Goal: Task Accomplishment & Management: Manage account settings

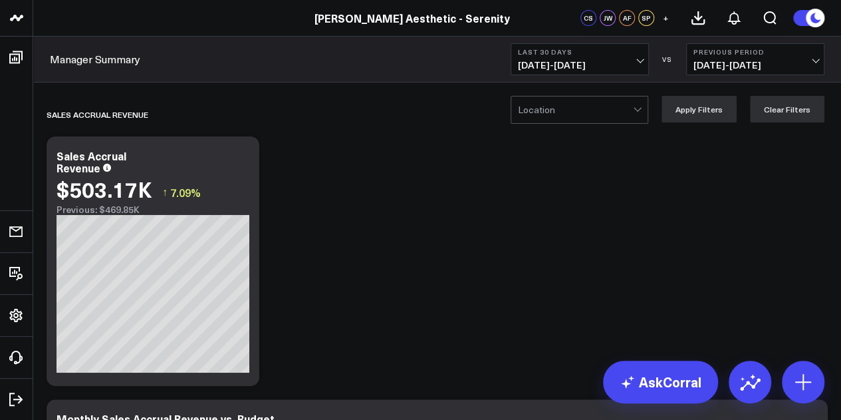
click at [613, 61] on span "09/01/25 - 09/30/25" at bounding box center [580, 65] width 124 height 11
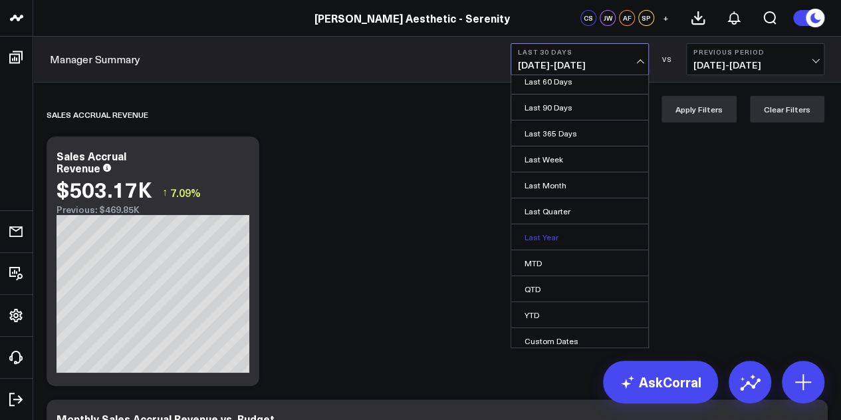
scroll to position [86, 0]
click at [560, 339] on link "Custom Dates" at bounding box center [579, 338] width 137 height 25
select select "9"
select select "2025"
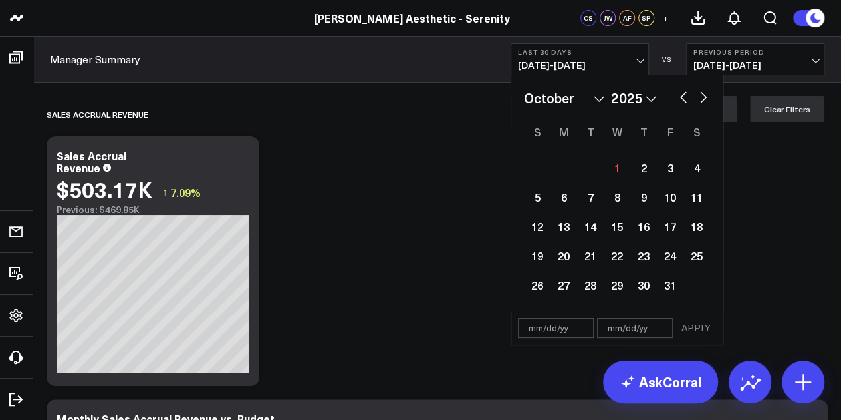
click at [599, 97] on select "January February March April May June July August September October November De…" at bounding box center [564, 98] width 80 height 20
select select "7"
select select "2025"
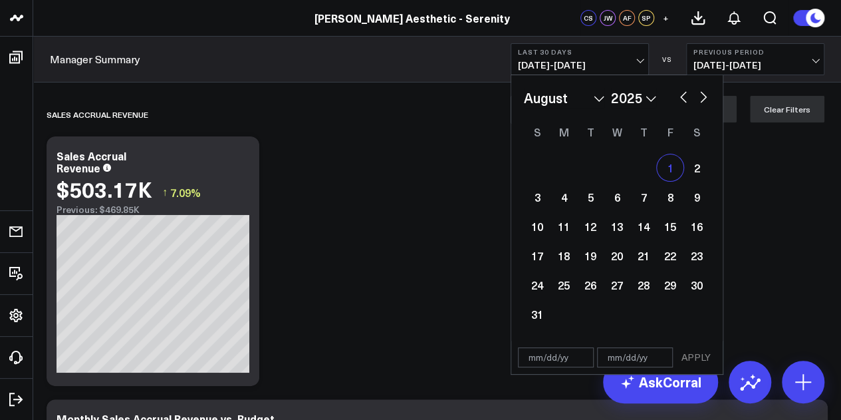
click at [676, 167] on div "1" at bounding box center [670, 167] width 27 height 27
type input "[DATE]"
select select "7"
select select "2025"
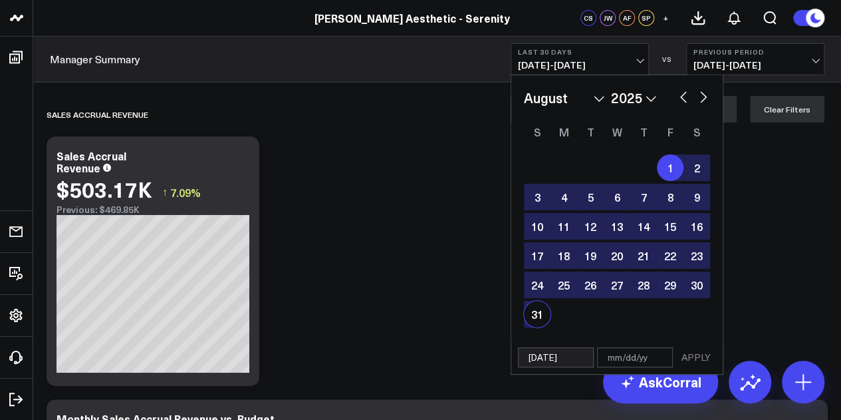
click at [527, 308] on div "31" at bounding box center [537, 314] width 27 height 27
type input "[DATE]"
select select "7"
select select "2025"
click at [706, 354] on button "APPLY" at bounding box center [696, 357] width 40 height 20
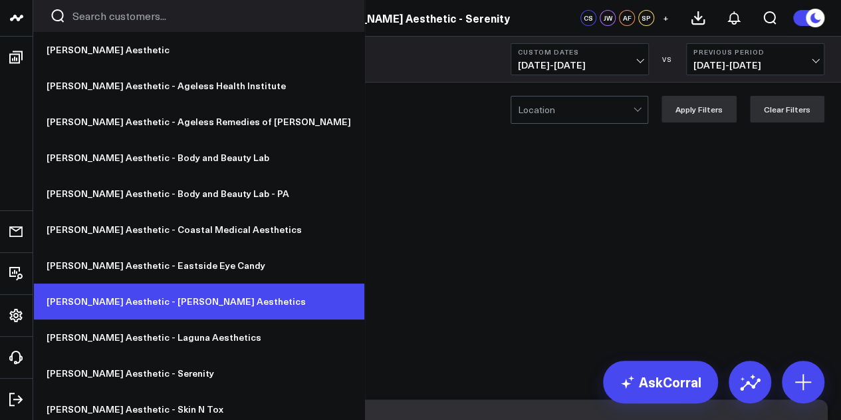
click at [161, 299] on link "[PERSON_NAME] Aesthetic - [PERSON_NAME] Aesthetics" at bounding box center [198, 301] width 331 height 36
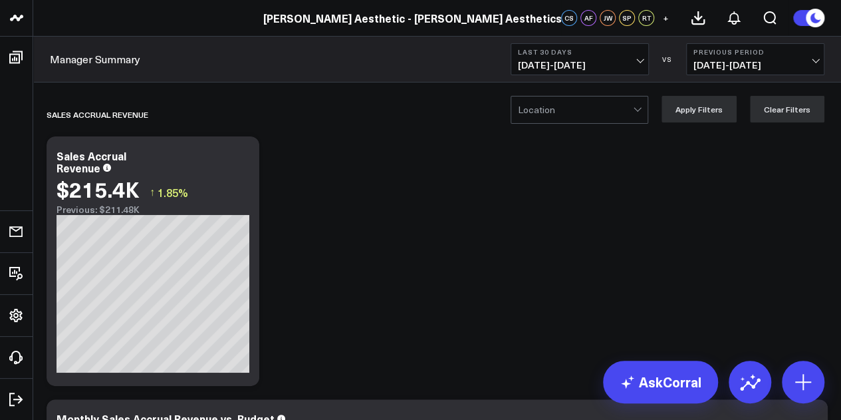
click at [561, 56] on b "Last 30 Days" at bounding box center [580, 52] width 124 height 8
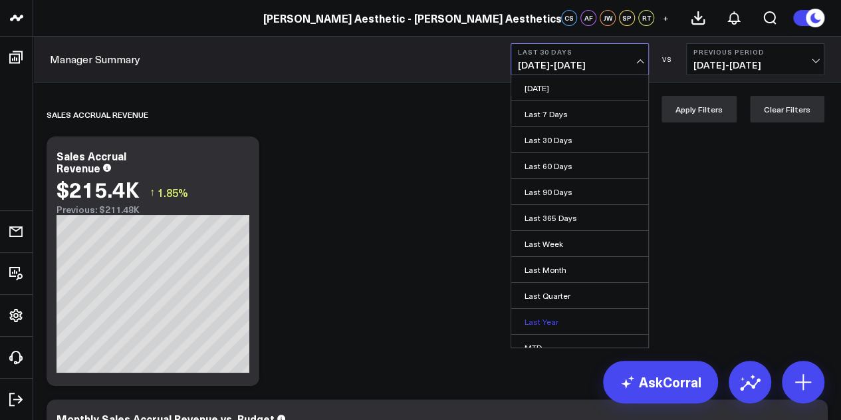
scroll to position [86, 0]
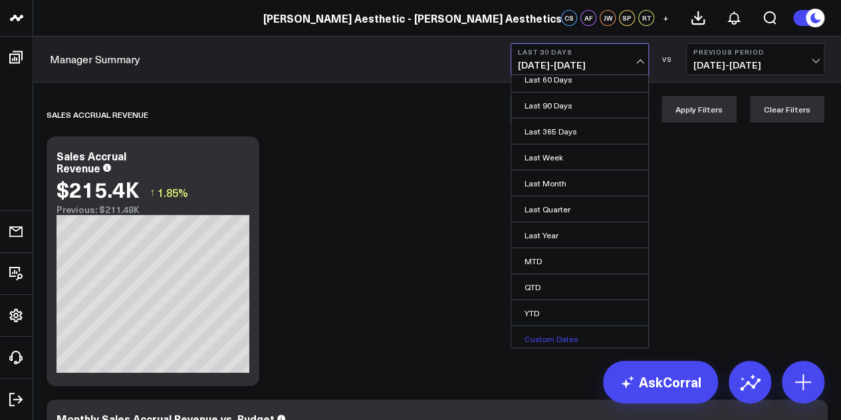
click at [555, 335] on link "Custom Dates" at bounding box center [579, 338] width 137 height 25
select select "9"
select select "2025"
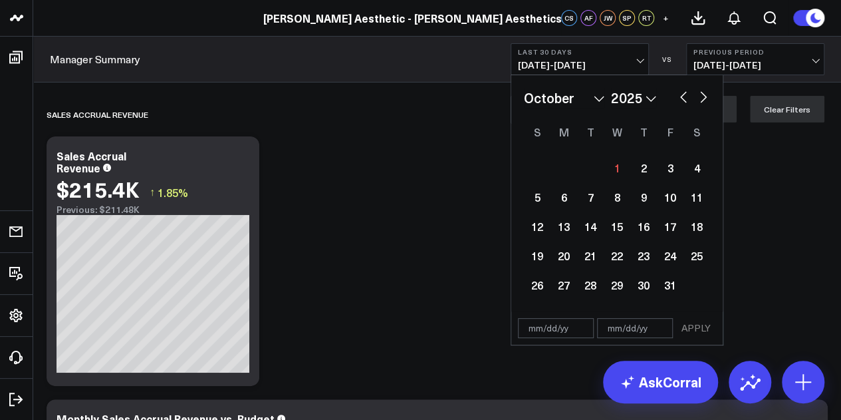
click at [560, 108] on div "January February March April May June July August September October November De…" at bounding box center [617, 193] width 186 height 211
click at [559, 104] on select "January February March April May June July August September October November De…" at bounding box center [564, 98] width 80 height 20
select select "7"
select select "2025"
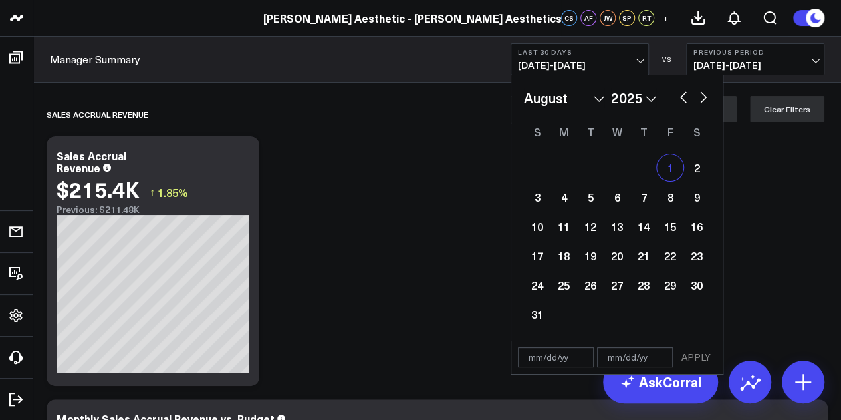
click at [667, 162] on div "1" at bounding box center [670, 167] width 27 height 27
type input "[DATE]"
select select "7"
select select "2025"
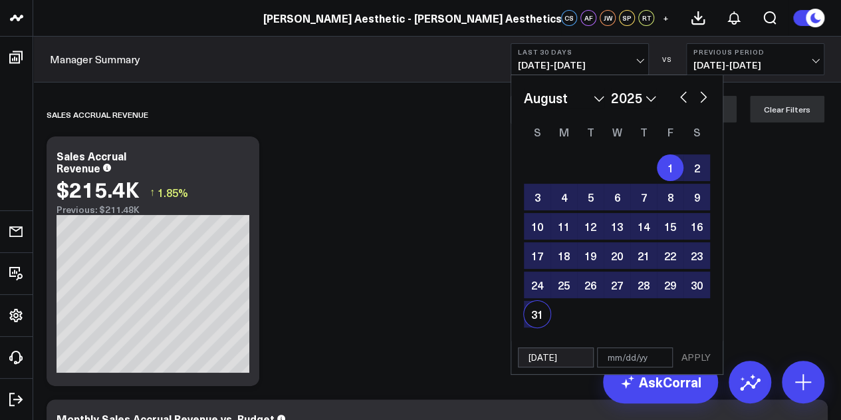
click at [534, 308] on div "31" at bounding box center [537, 314] width 27 height 27
type input "[DATE]"
select select "7"
select select "2025"
click at [680, 355] on button "APPLY" at bounding box center [696, 357] width 40 height 20
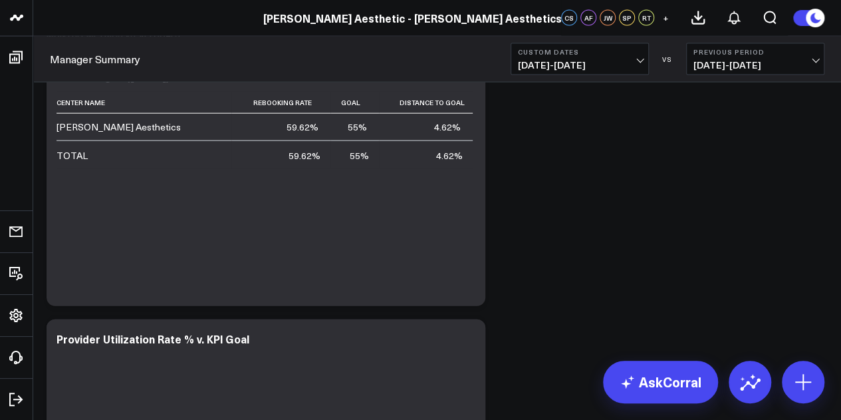
scroll to position [3809, 0]
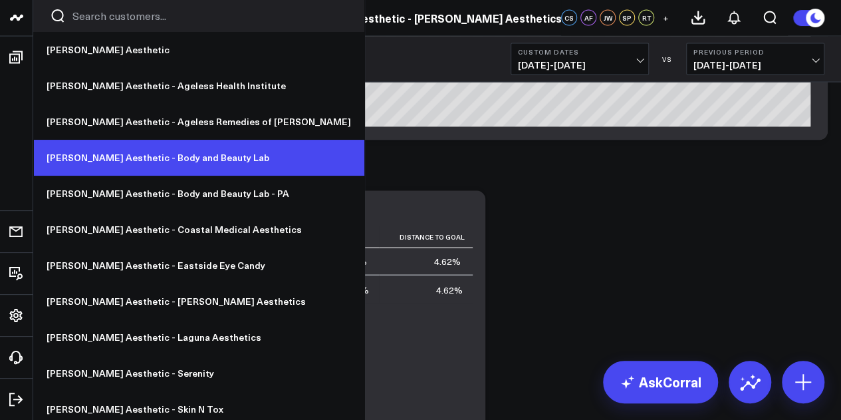
click at [188, 160] on link "[PERSON_NAME] Aesthetic - Body and Beauty Lab" at bounding box center [198, 158] width 331 height 36
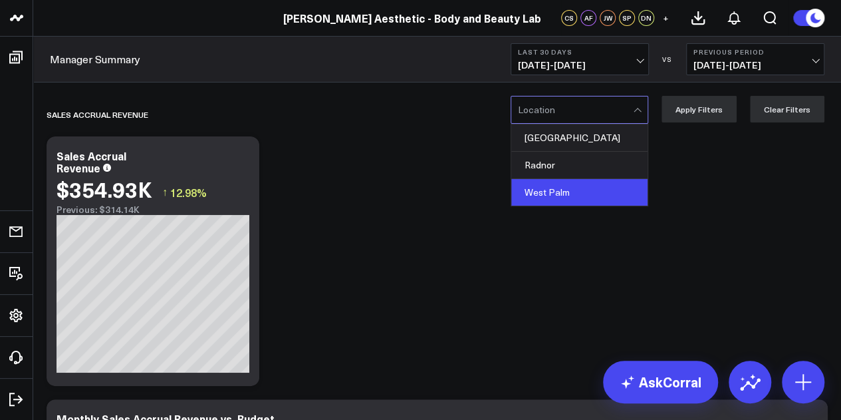
click at [580, 191] on div "West Palm" at bounding box center [579, 192] width 136 height 27
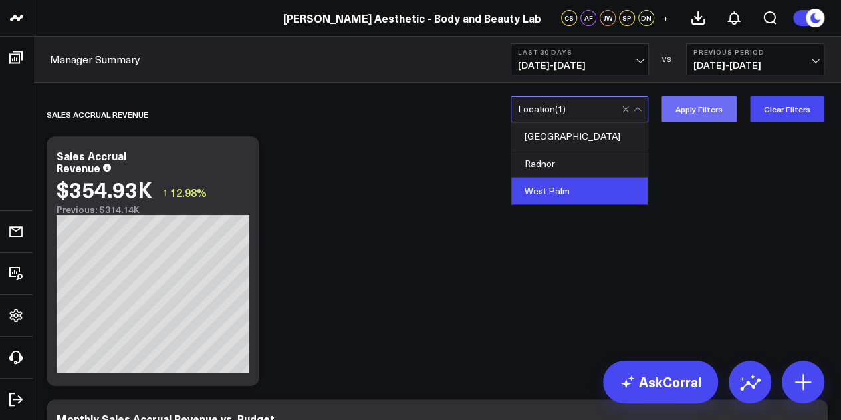
click at [720, 100] on button "Apply Filters" at bounding box center [699, 109] width 75 height 27
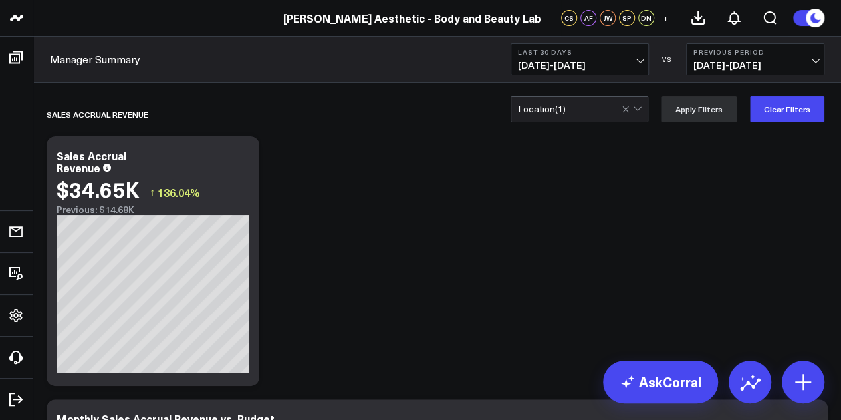
click at [563, 62] on span "09/01/25 - 09/30/25" at bounding box center [580, 65] width 124 height 11
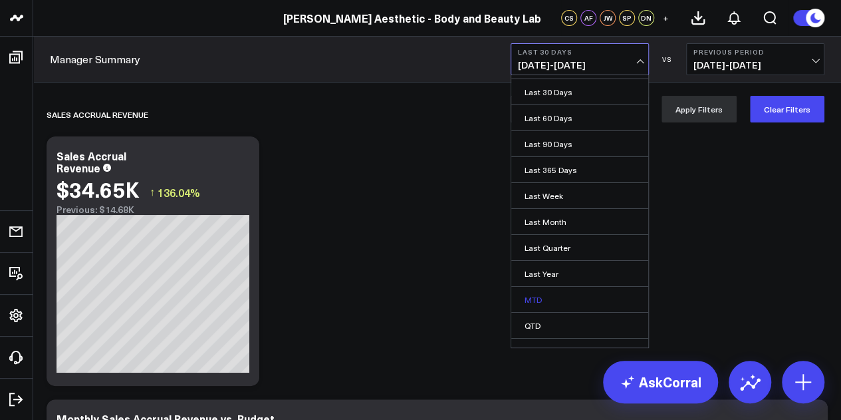
scroll to position [86, 0]
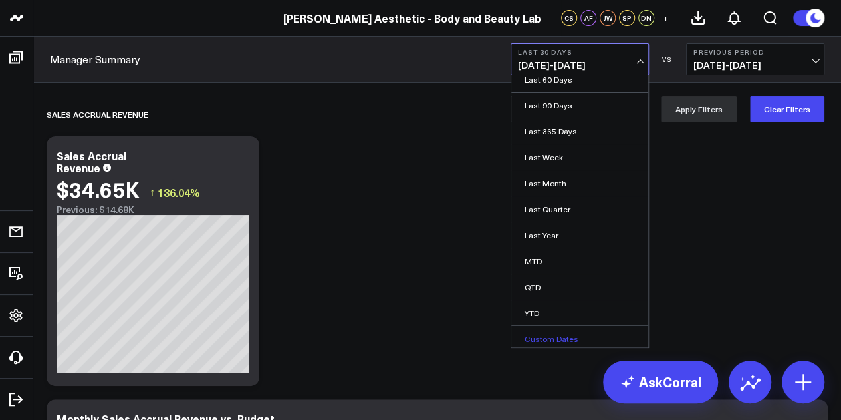
click at [543, 333] on link "Custom Dates" at bounding box center [579, 338] width 137 height 25
select select "9"
select select "2025"
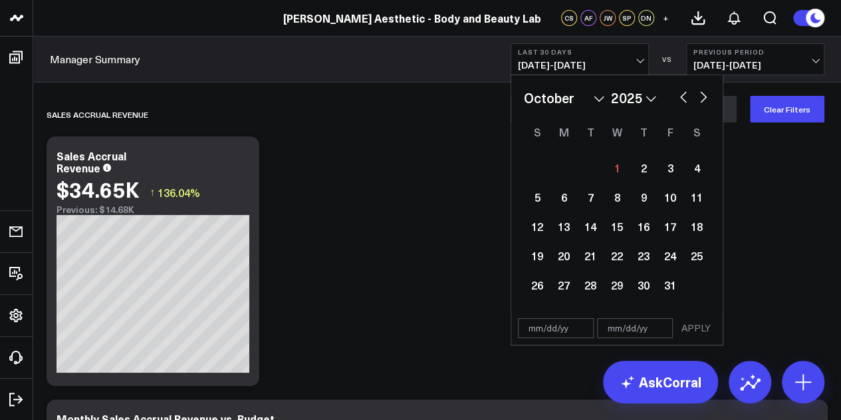
click at [561, 103] on select "January February March April May June July August September October November De…" at bounding box center [564, 98] width 80 height 20
select select "7"
select select "2025"
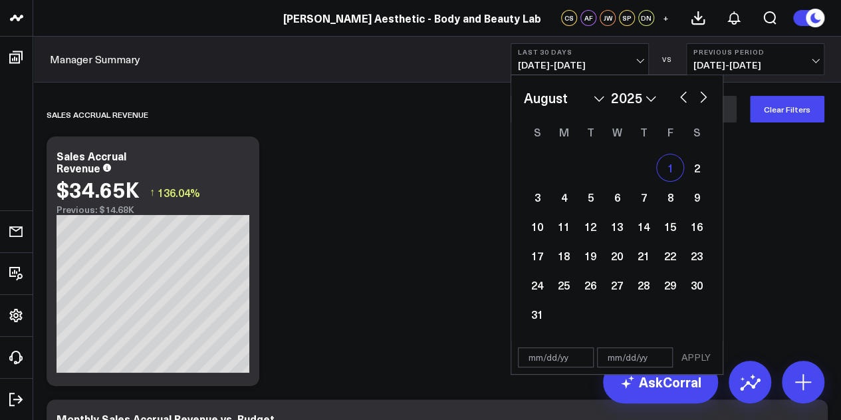
click at [667, 167] on div "1" at bounding box center [670, 167] width 27 height 27
type input "[DATE]"
select select "7"
select select "2025"
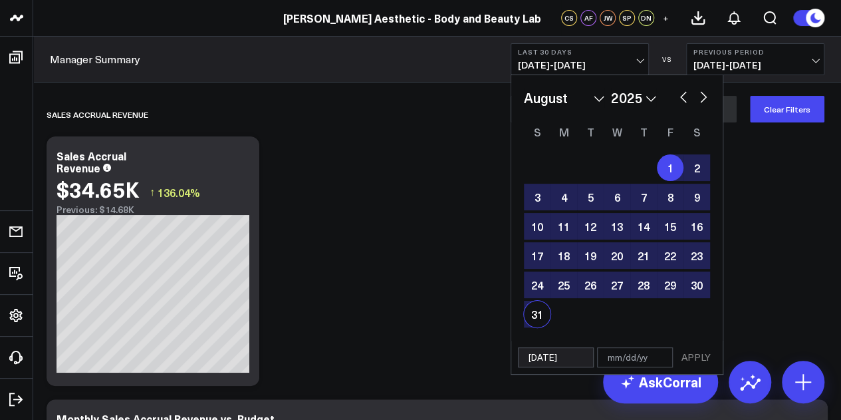
click at [535, 323] on div "31" at bounding box center [537, 314] width 27 height 27
type input "[DATE]"
select select "7"
select select "2025"
click at [696, 360] on button "APPLY" at bounding box center [696, 357] width 40 height 20
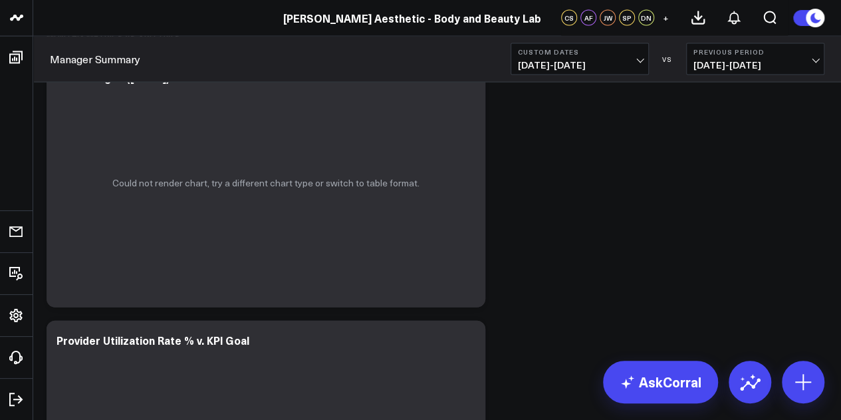
scroll to position [3876, 0]
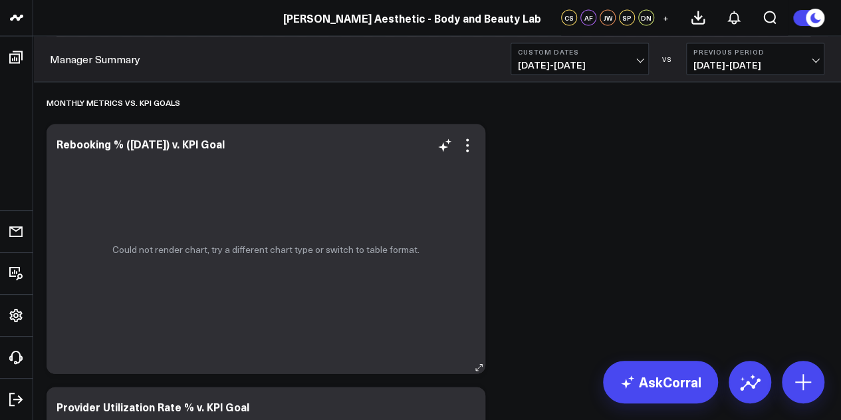
click at [306, 275] on div "Could not render chart, try a different chart type or switch to table format." at bounding box center [266, 248] width 439 height 249
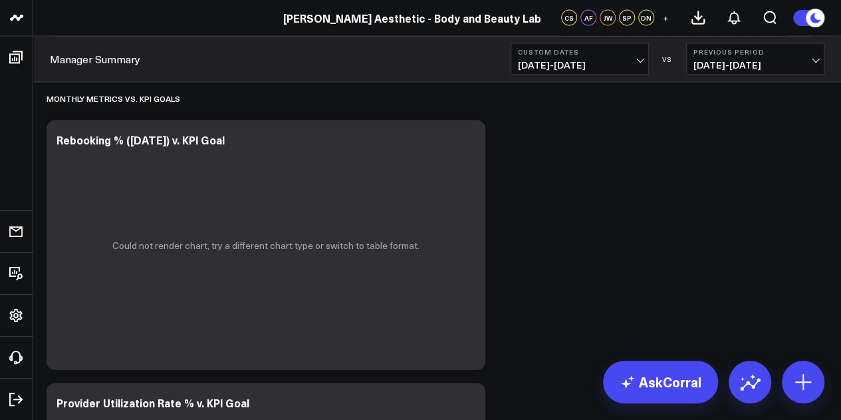
scroll to position [3901, 0]
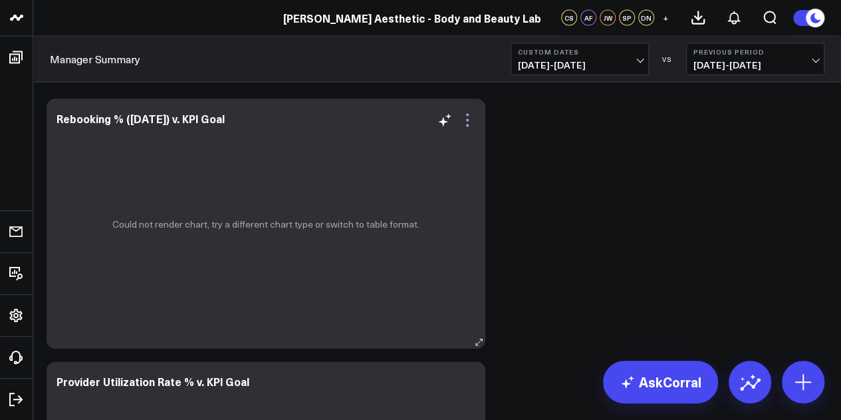
click at [469, 124] on icon at bounding box center [468, 120] width 16 height 16
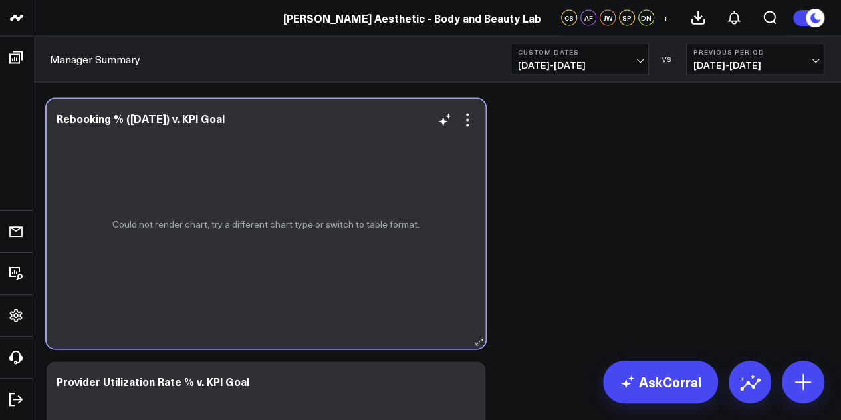
click at [196, 296] on div "Could not render chart, try a different chart type or switch to table format." at bounding box center [266, 223] width 439 height 249
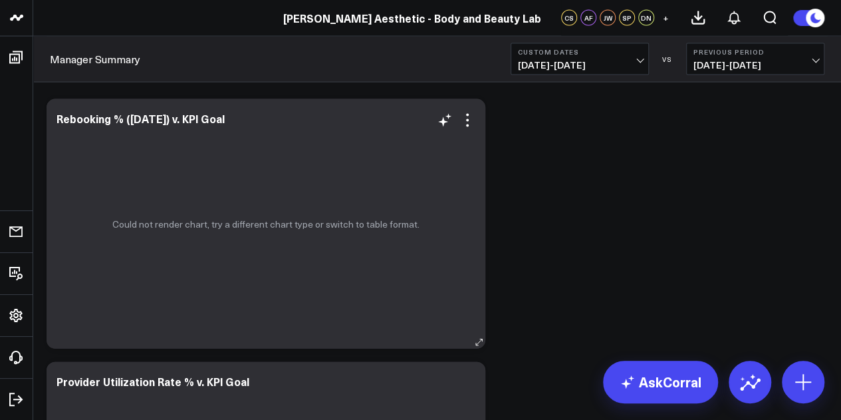
click at [483, 340] on icon at bounding box center [479, 342] width 10 height 10
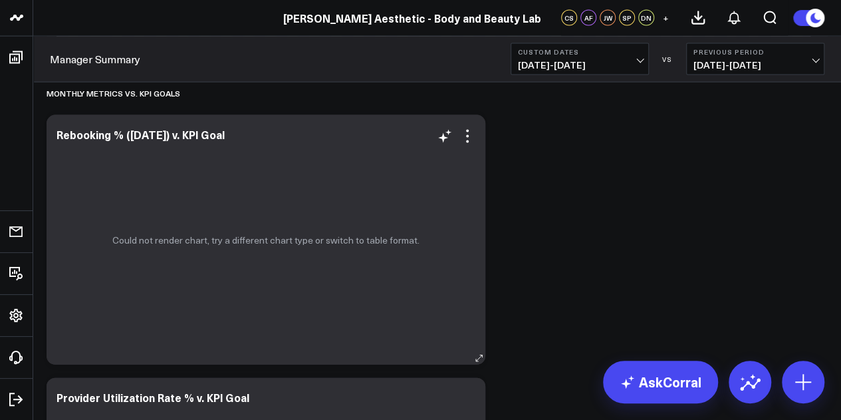
scroll to position [3835, 0]
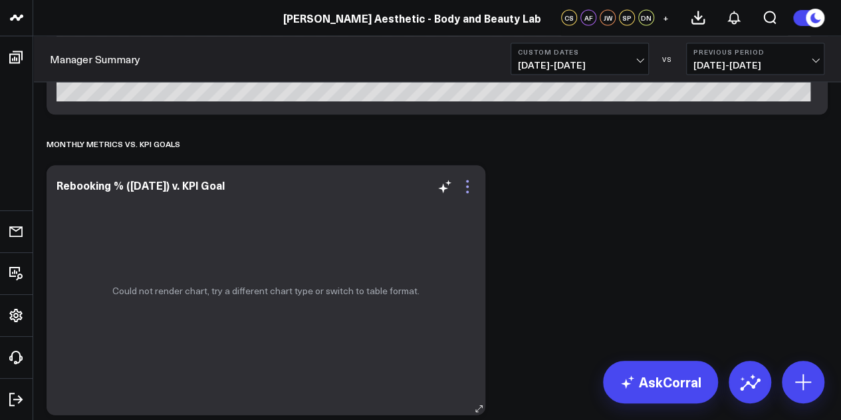
click at [472, 194] on icon at bounding box center [468, 187] width 16 height 16
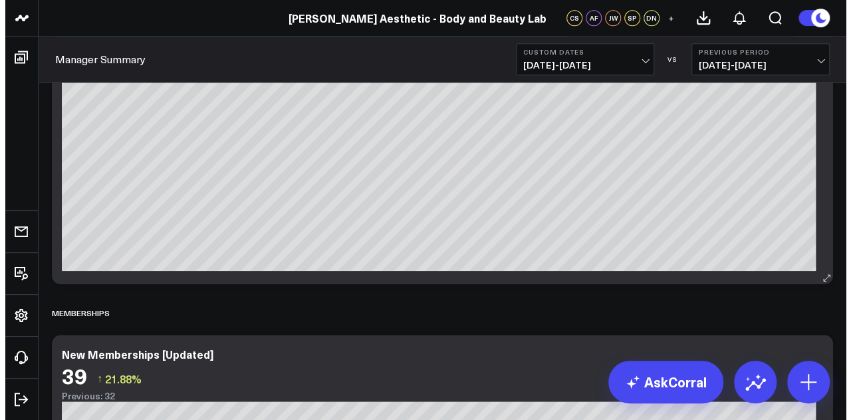
scroll to position [3037, 0]
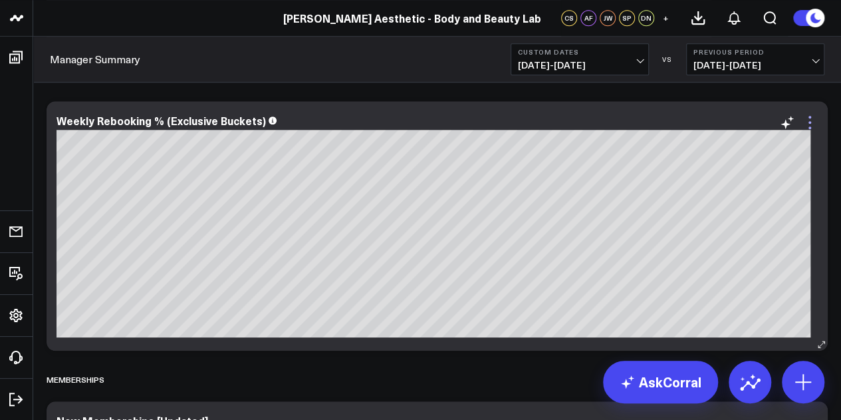
click at [809, 126] on icon at bounding box center [810, 122] width 16 height 16
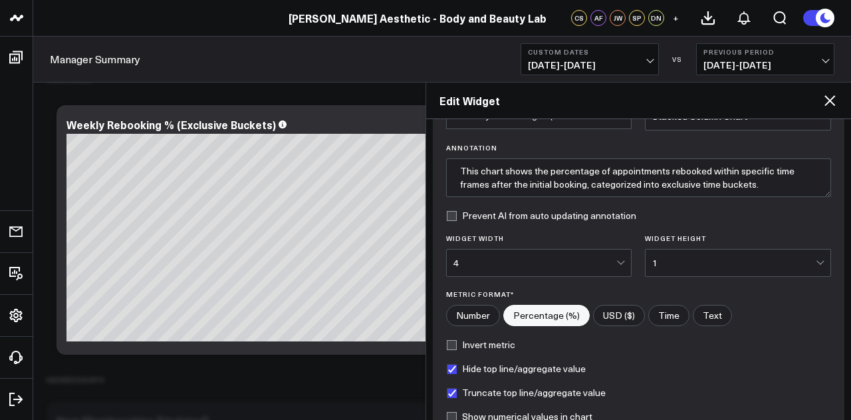
scroll to position [67, 0]
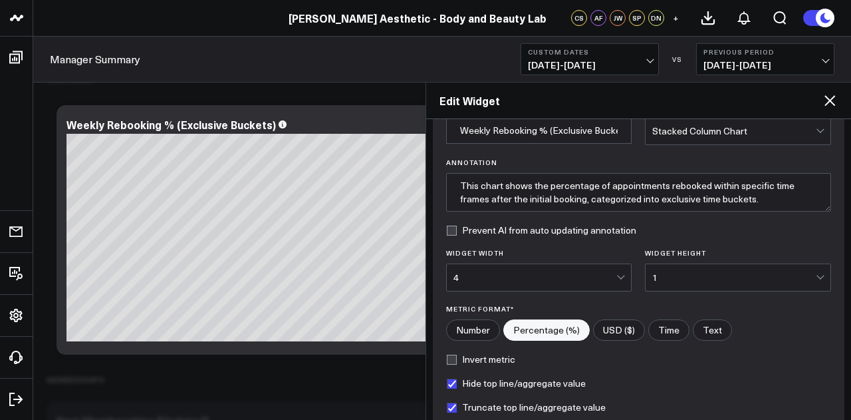
click at [476, 329] on input"] "Number" at bounding box center [473, 330] width 53 height 20
radio input"] "true"
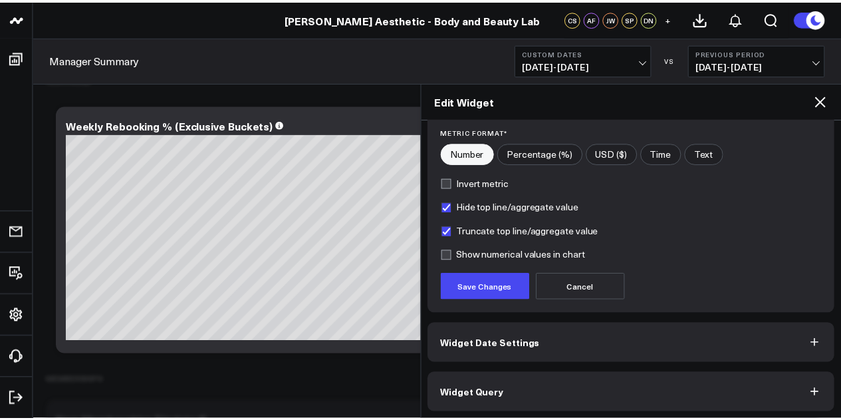
scroll to position [0, 0]
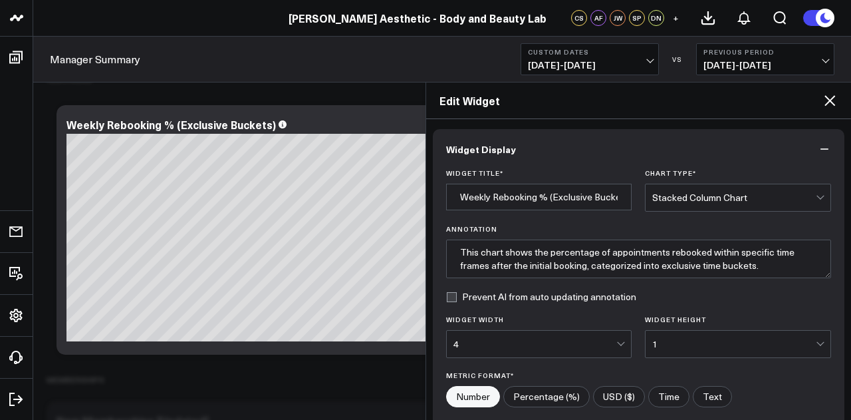
click at [826, 96] on icon at bounding box center [830, 100] width 11 height 11
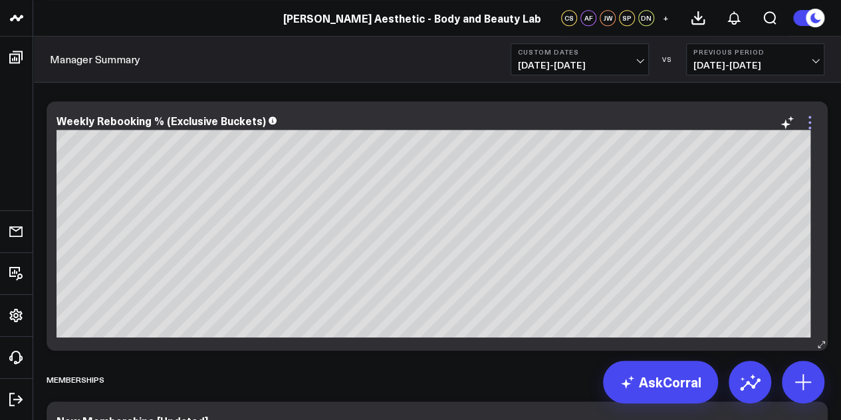
click at [805, 128] on icon at bounding box center [810, 122] width 16 height 16
